Goal: Find specific page/section: Find specific page/section

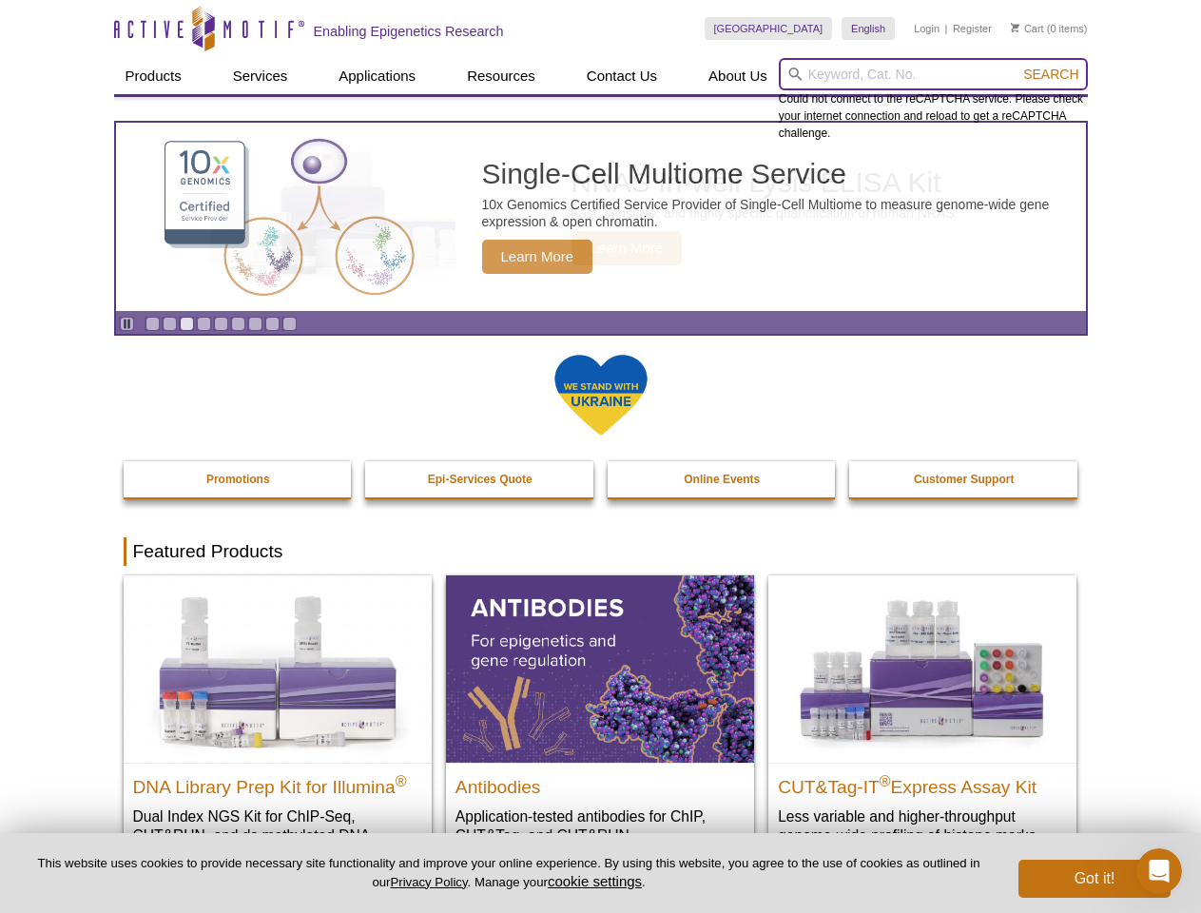
click at [933, 74] on input "search" at bounding box center [933, 74] width 309 height 32
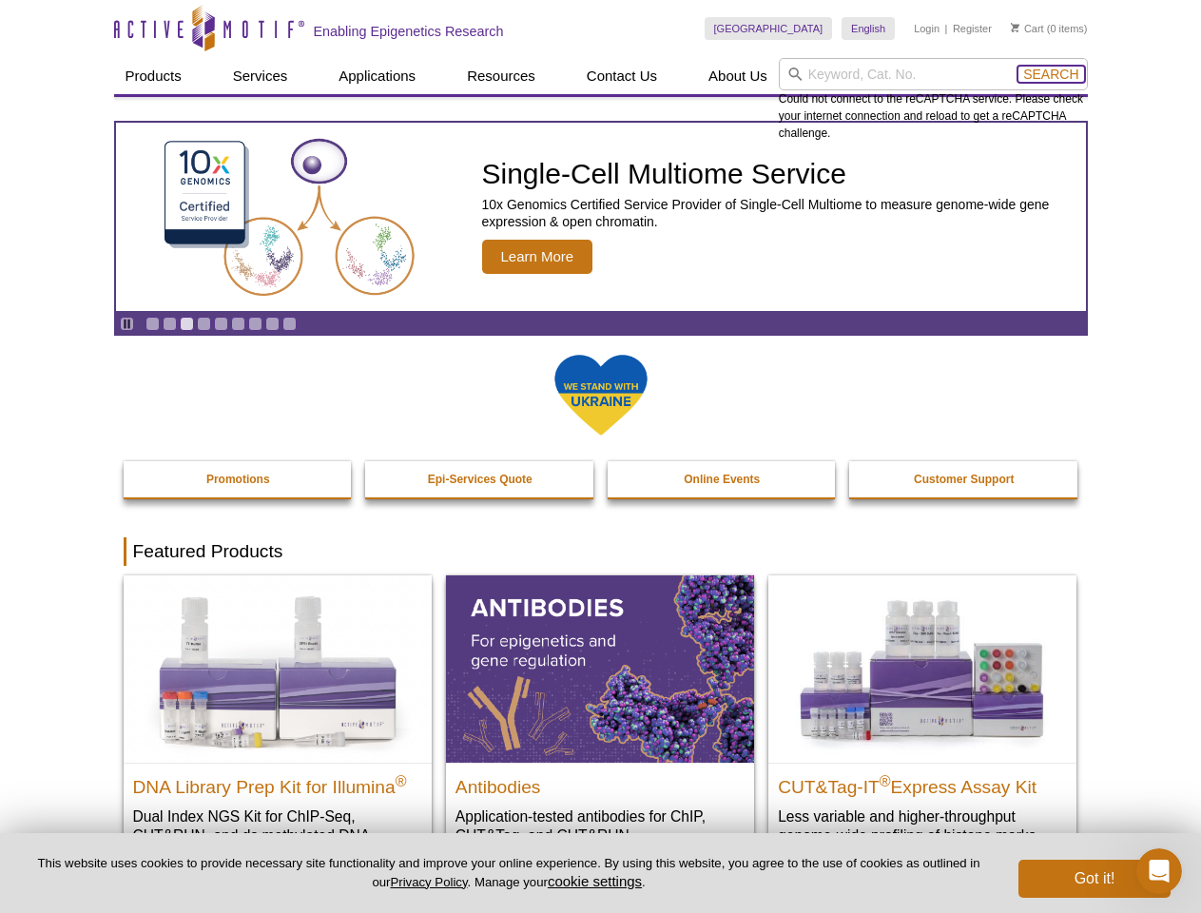
click at [1051, 74] on span "Search" at bounding box center [1050, 74] width 55 height 15
click at [126, 323] on icon "Pause" at bounding box center [127, 324] width 12 height 12
click at [152, 323] on link "Go to slide 1" at bounding box center [152, 324] width 14 height 14
click at [169, 323] on link "Go to slide 2" at bounding box center [170, 324] width 14 height 14
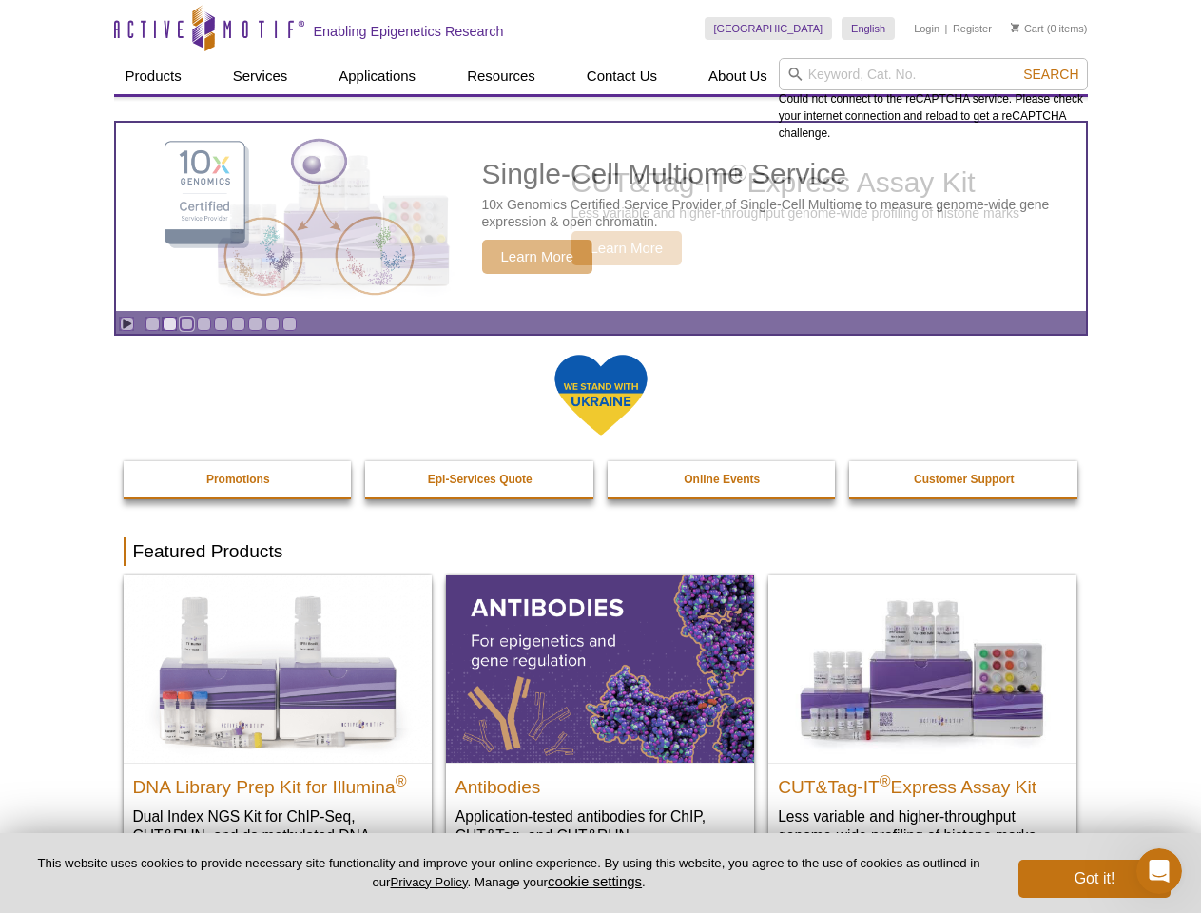
click at [186, 323] on link "Go to slide 3" at bounding box center [187, 324] width 14 height 14
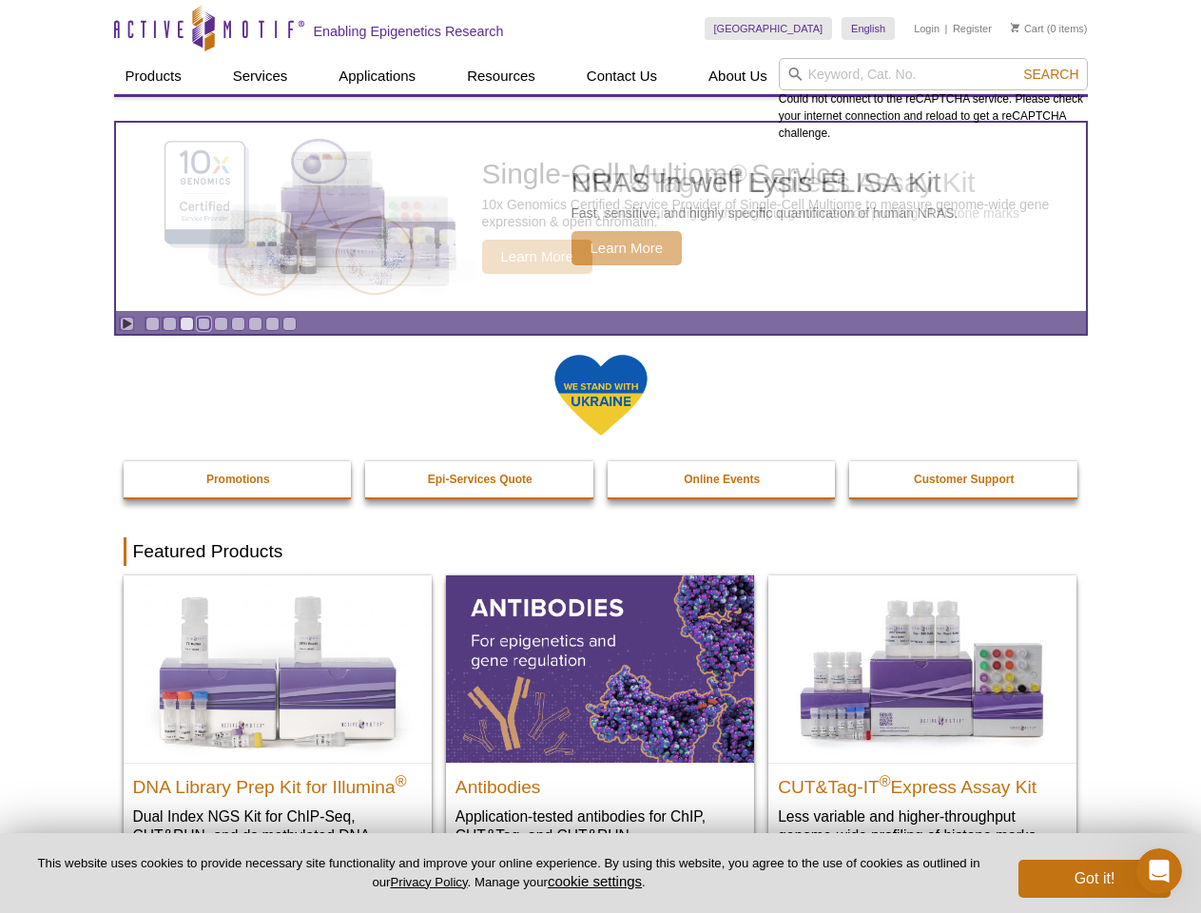
click at [203, 323] on link "Go to slide 4" at bounding box center [204, 324] width 14 height 14
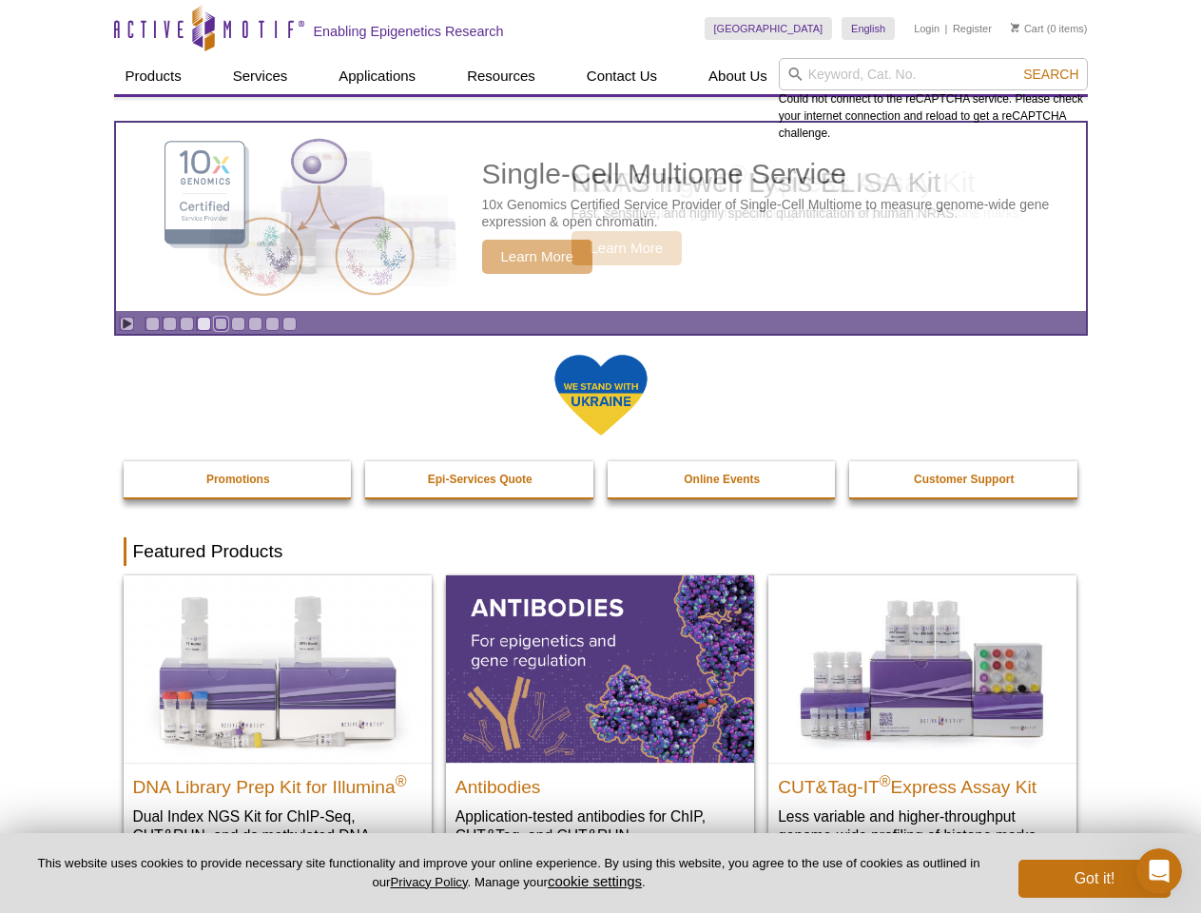
click at [221, 323] on link "Go to slide 5" at bounding box center [221, 324] width 14 height 14
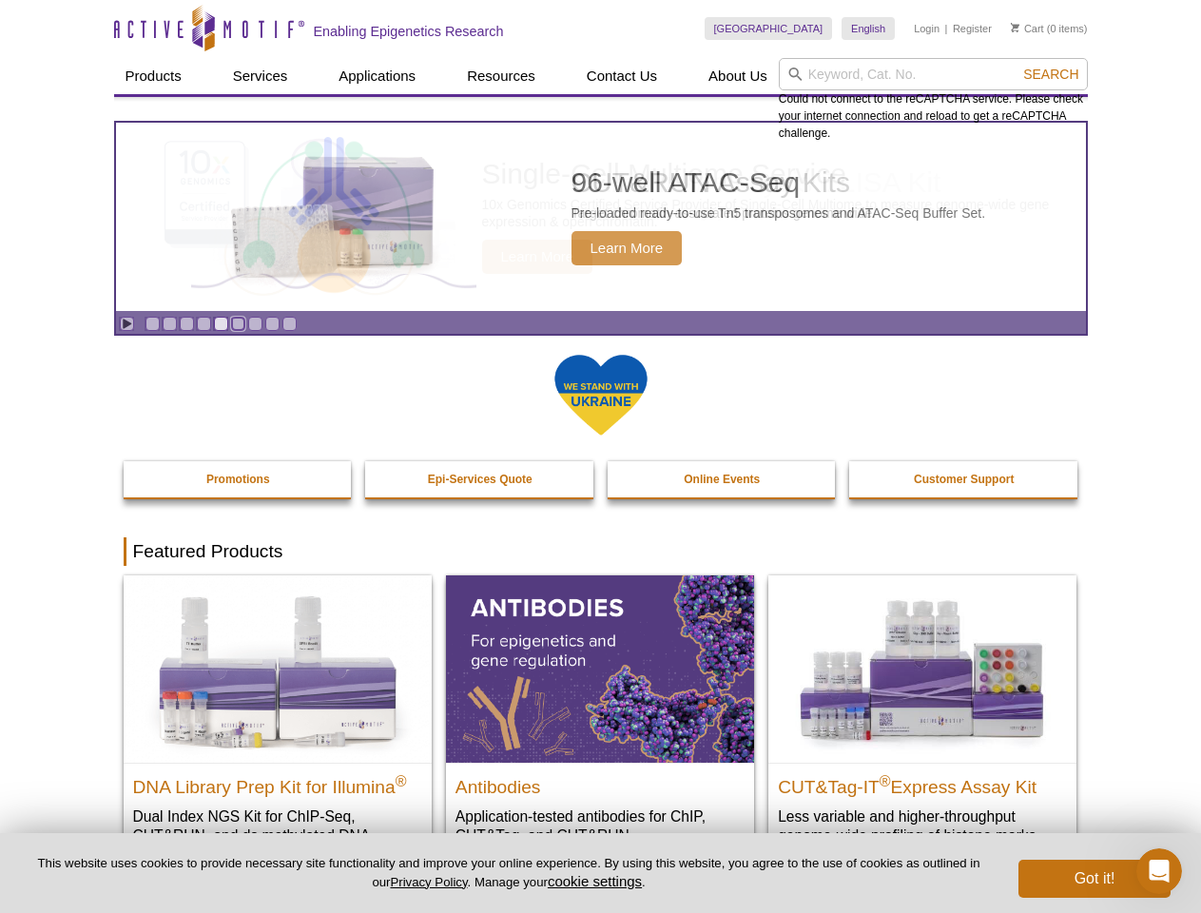
click at [238, 323] on link "Go to slide 6" at bounding box center [238, 324] width 14 height 14
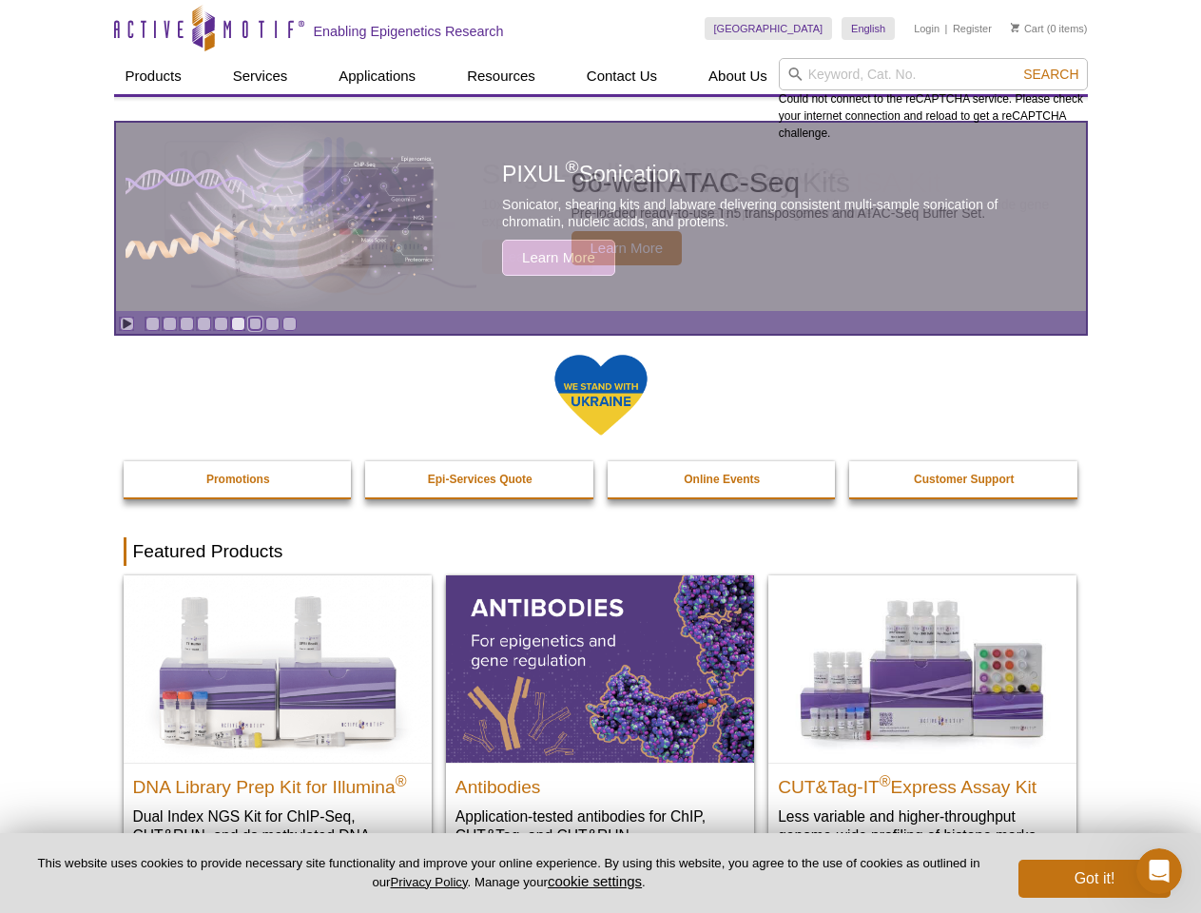
click at [255, 323] on link "Go to slide 7" at bounding box center [255, 324] width 14 height 14
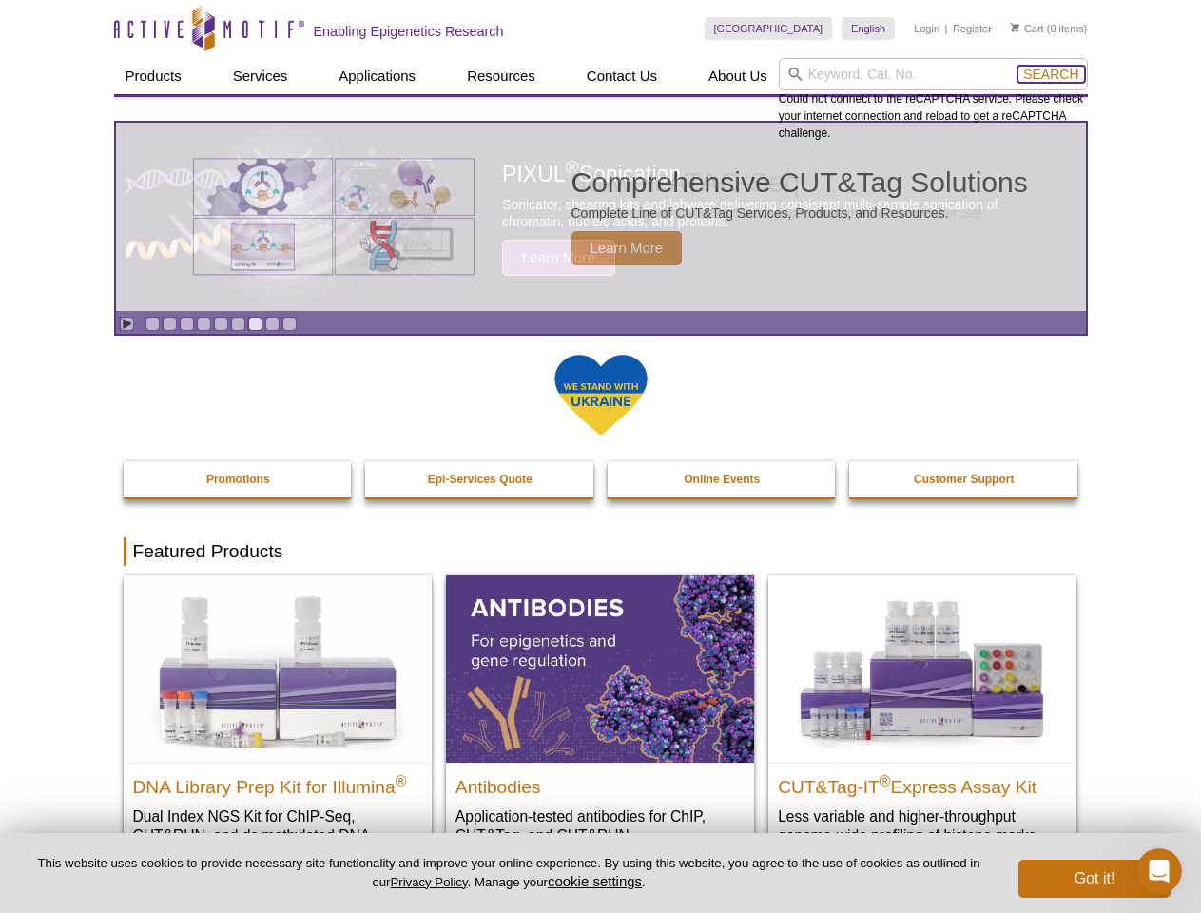
click at [1051, 74] on span "Search" at bounding box center [1050, 74] width 55 height 15
